Goal: Task Accomplishment & Management: Manage account settings

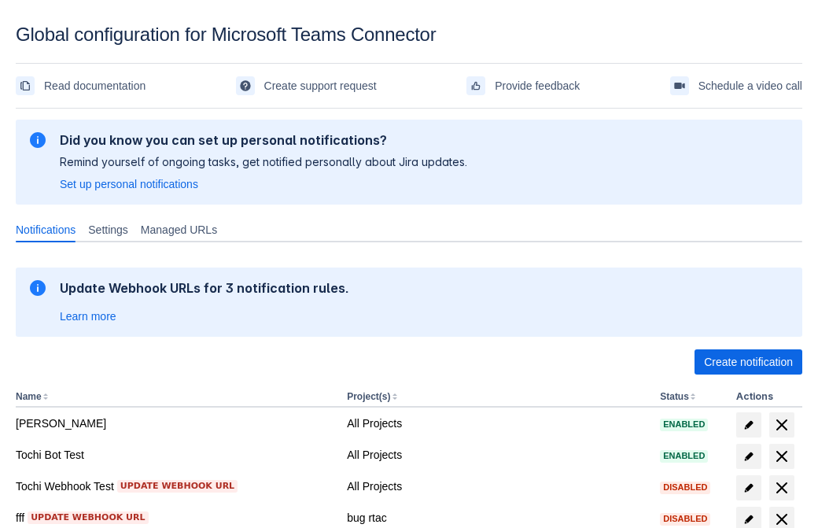
click at [748, 362] on span "Create notification" at bounding box center [748, 361] width 89 height 25
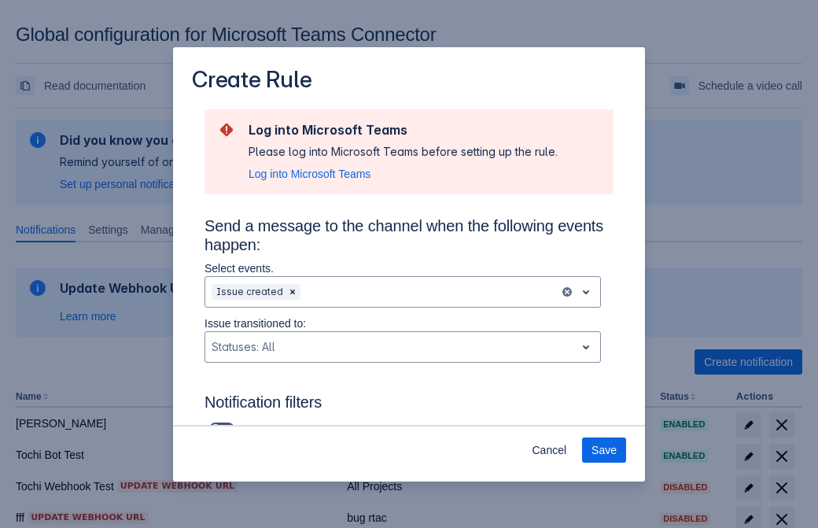
scroll to position [1031, 0]
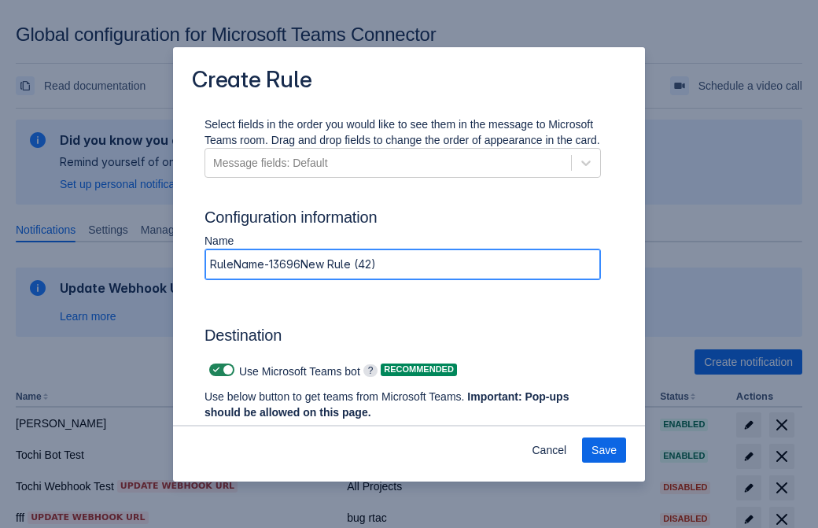
type input "RuleName-136965New Rule (42)"
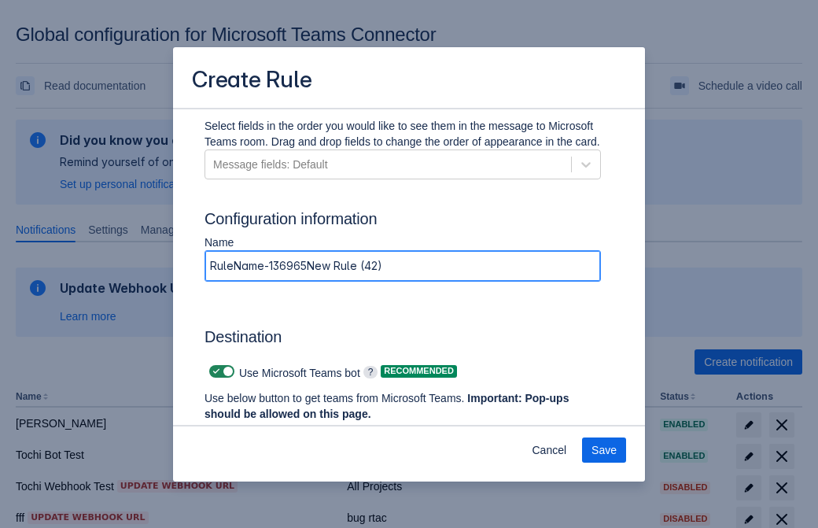
click at [292, 431] on span "Authenticate in Microsoft Teams" at bounding box center [292, 443] width 156 height 25
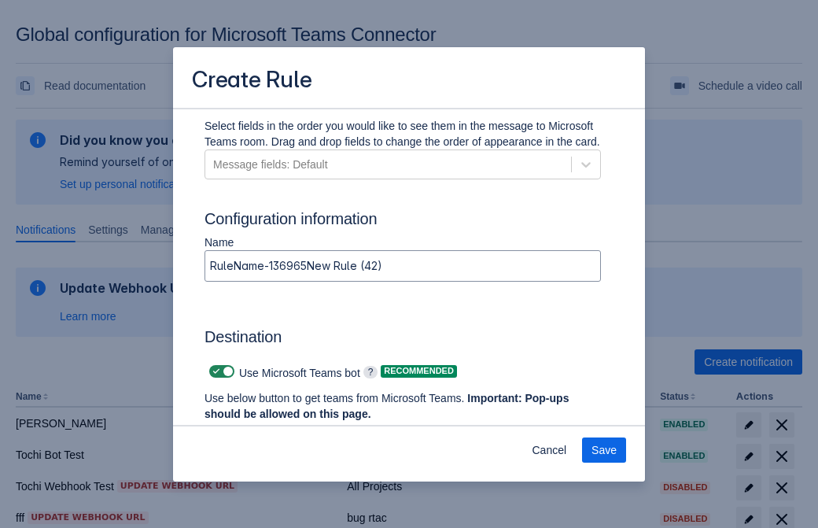
scroll to position [0, 0]
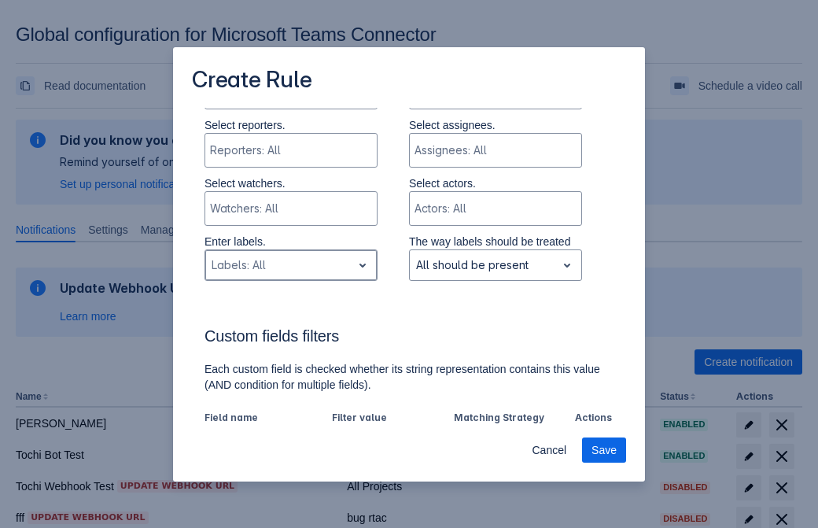
click at [290, 267] on div "Scrollable content" at bounding box center [279, 265] width 134 height 19
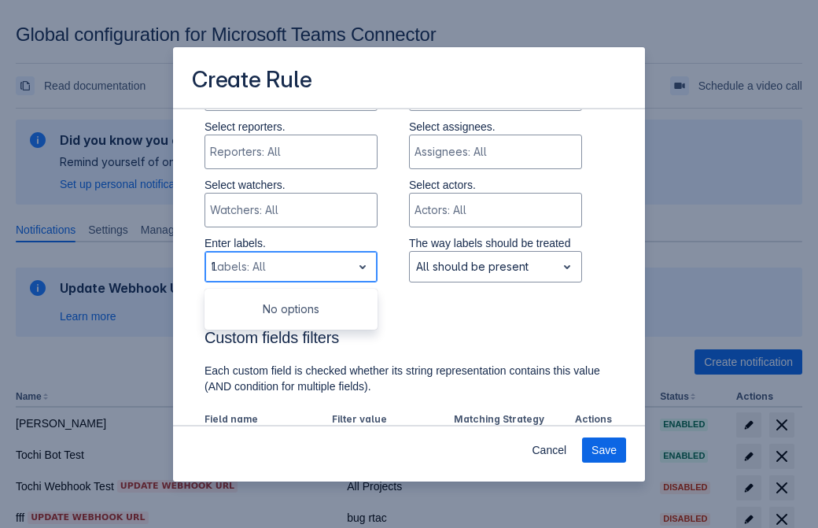
type input "136965_label"
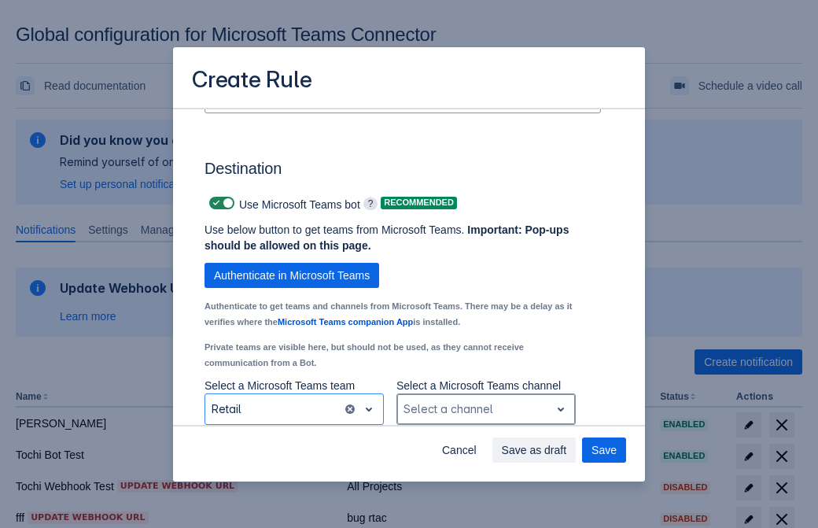
click at [485, 409] on div "Scrollable content" at bounding box center [473, 408] width 140 height 19
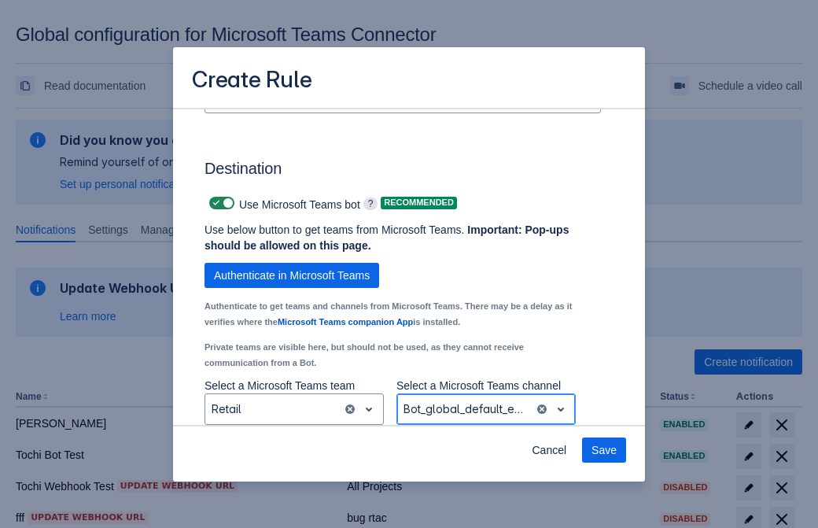
click at [604, 450] on span "Save" at bounding box center [603, 449] width 25 height 25
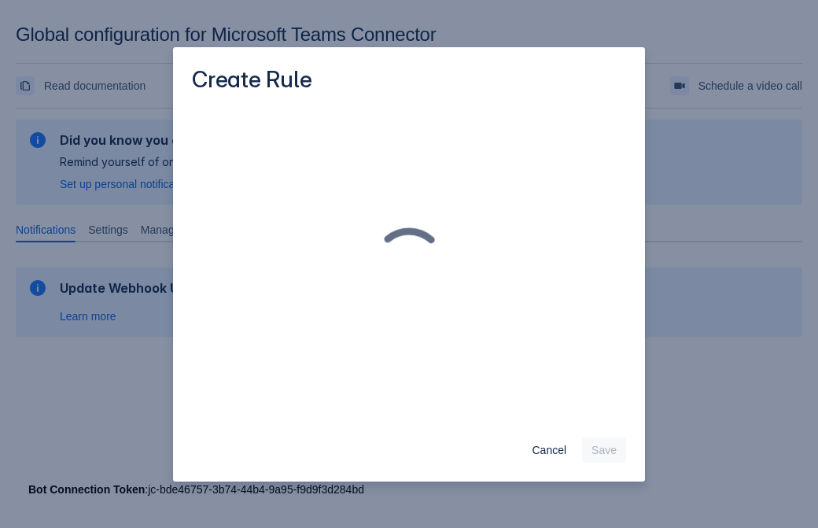
scroll to position [0, 0]
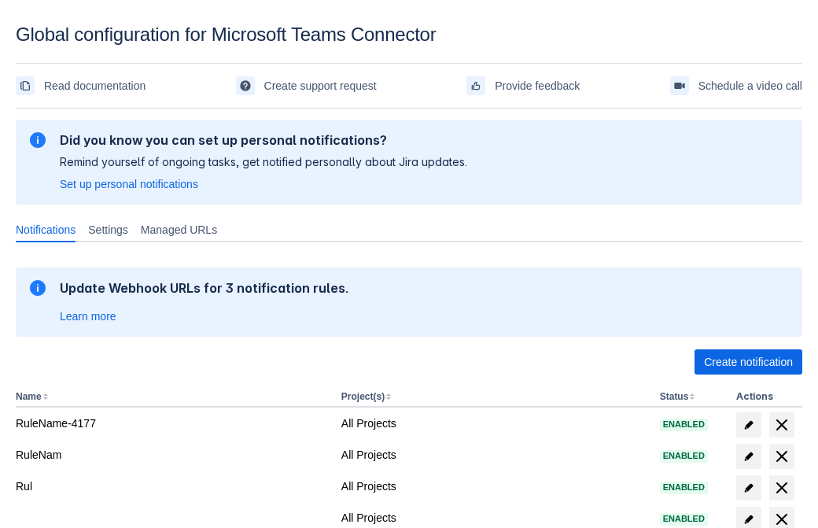
scroll to position [325, 0]
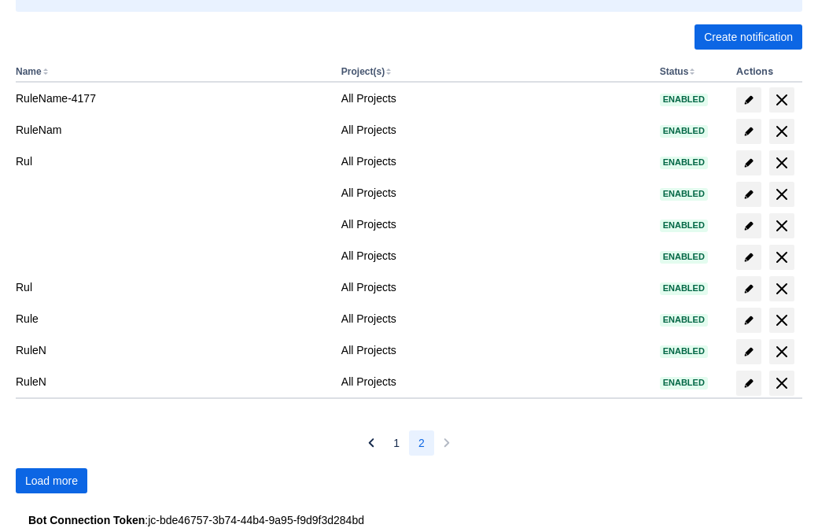
click at [51, 480] on span "Load more" at bounding box center [51, 480] width 53 height 25
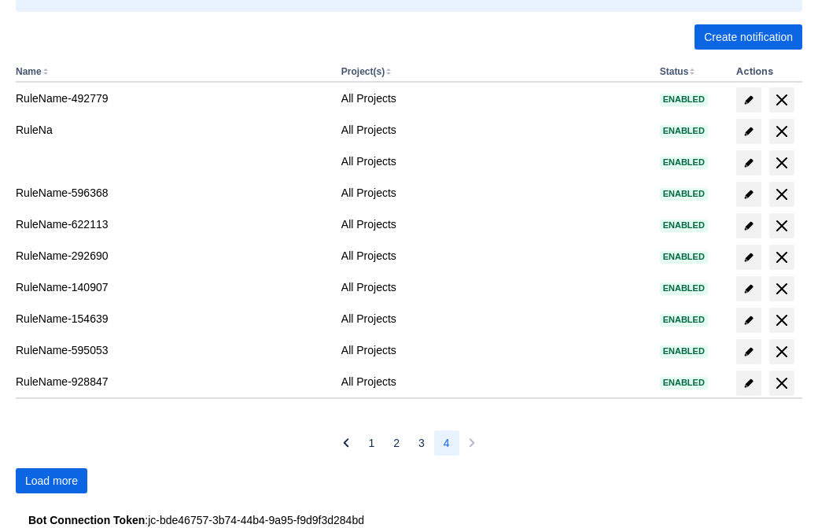
click at [51, 480] on span "Load more" at bounding box center [51, 480] width 53 height 25
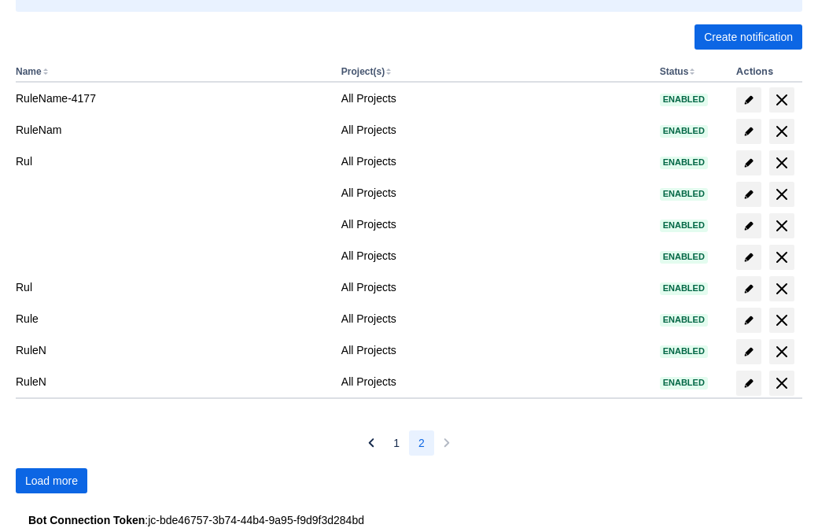
click at [51, 480] on span "Load more" at bounding box center [51, 480] width 53 height 25
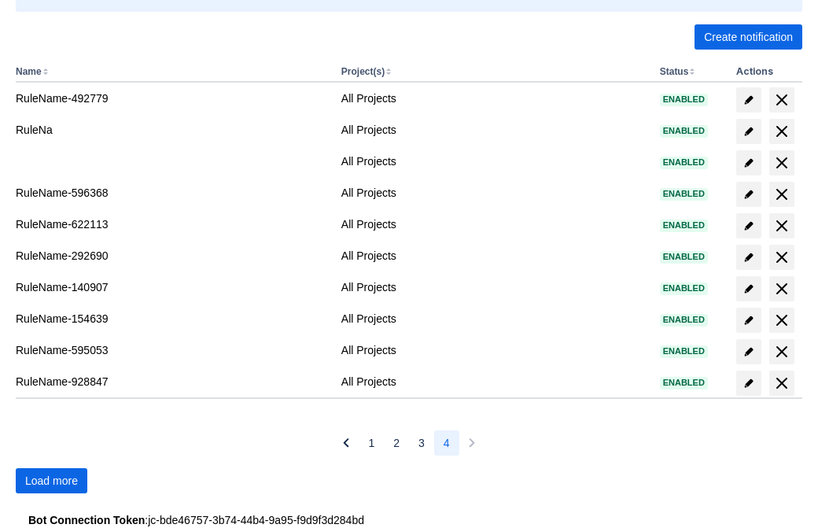
click at [51, 480] on span "Load more" at bounding box center [51, 480] width 53 height 25
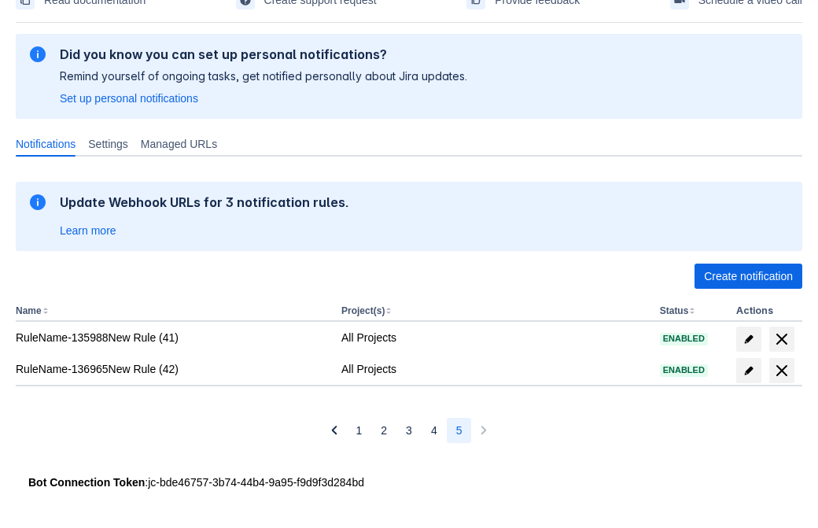
scroll to position [86, 0]
click at [781, 370] on span "delete" at bounding box center [781, 370] width 19 height 19
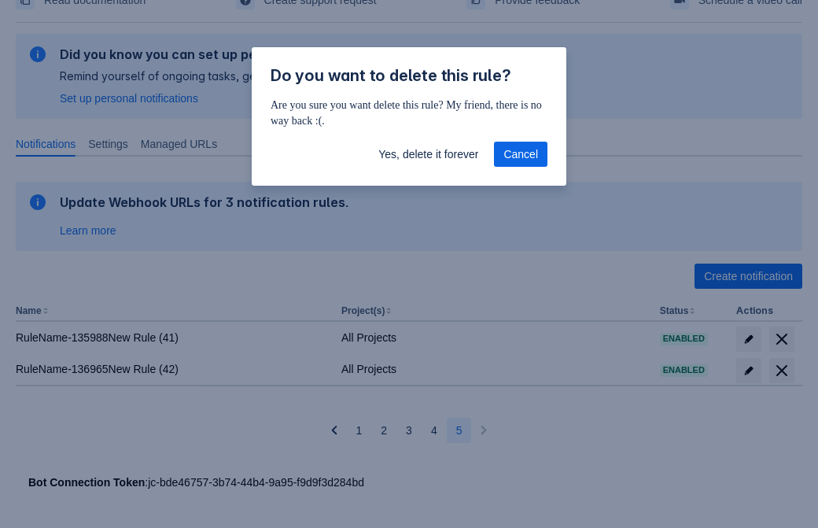
click at [428, 154] on span "Yes, delete it forever" at bounding box center [428, 154] width 100 height 25
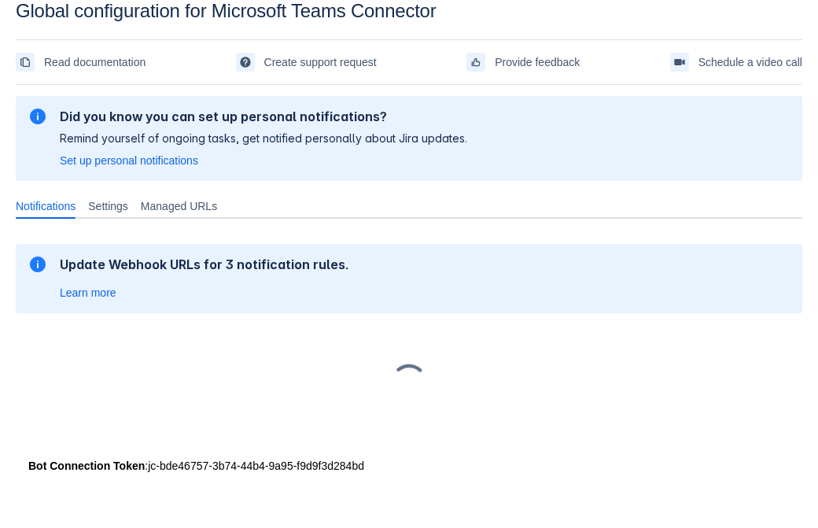
scroll to position [24, 0]
